Goal: Information Seeking & Learning: Learn about a topic

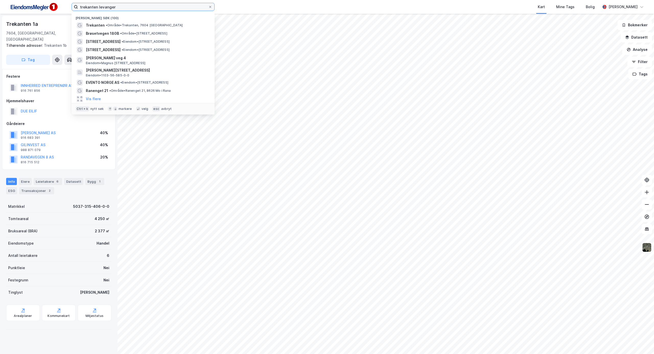
drag, startPoint x: 118, startPoint y: 7, endPoint x: 17, endPoint y: 5, distance: 100.7
click at [19, 4] on div "trekanten levanger Nylige søk (100) Trekanten • Område • [STREET_ADDRESS] • Omr…" at bounding box center [327, 7] width 654 height 14
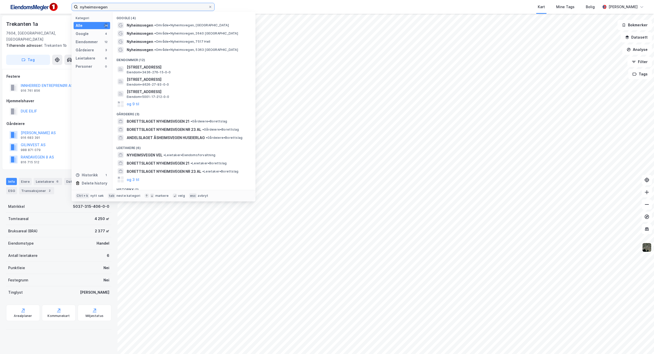
type input "nyheimsvegen"
click at [200, 27] on span "• Område • [GEOGRAPHIC_DATA], [GEOGRAPHIC_DATA]" at bounding box center [191, 25] width 75 height 4
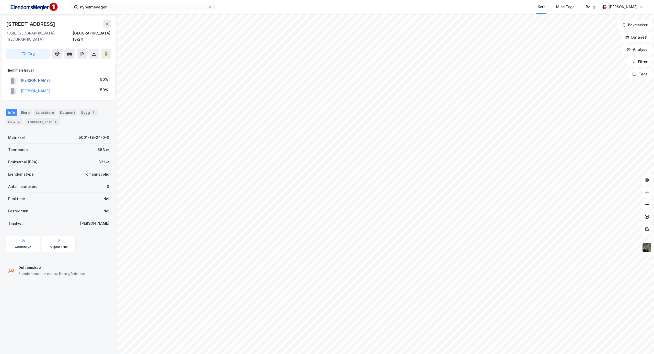
click at [0, 0] on button "[PERSON_NAME]" at bounding box center [0, 0] width 0 height 0
